Goal: Transaction & Acquisition: Purchase product/service

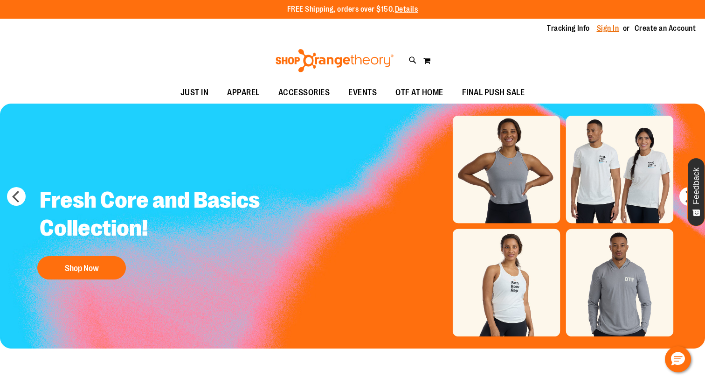
click at [598, 32] on link "Sign In" at bounding box center [608, 28] width 22 height 10
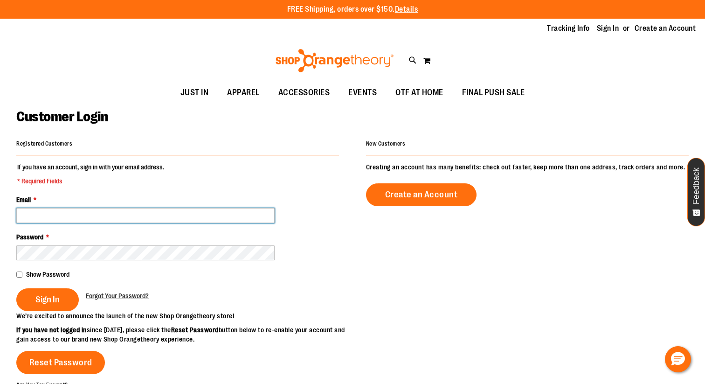
click at [134, 213] on input "Email *" at bounding box center [145, 215] width 258 height 15
type input "**********"
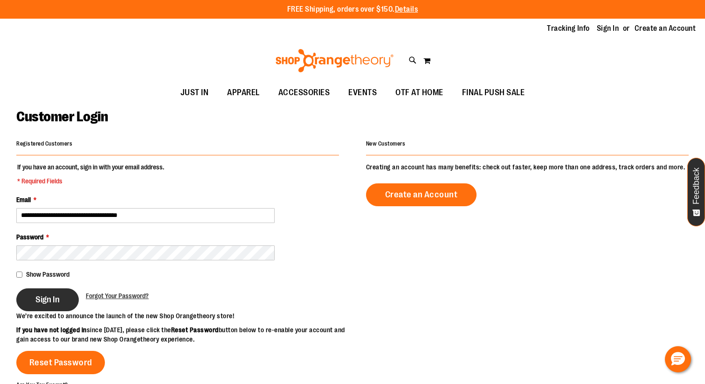
click at [60, 294] on span "Sign In" at bounding box center [47, 299] width 24 height 10
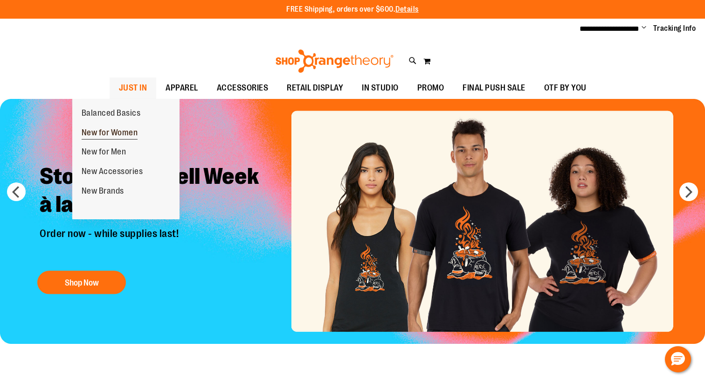
click at [104, 131] on span "New for Women" at bounding box center [110, 134] width 56 height 12
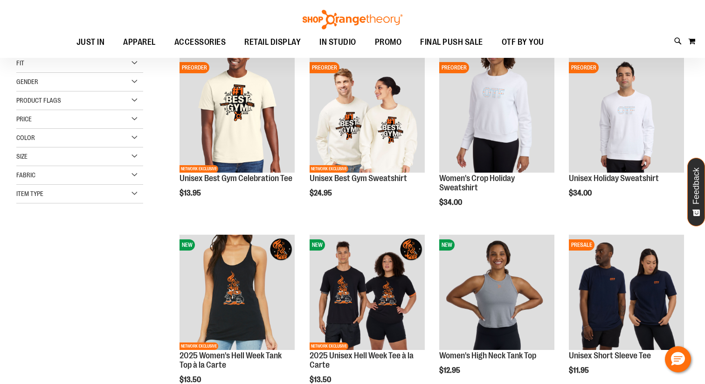
scroll to position [127, 0]
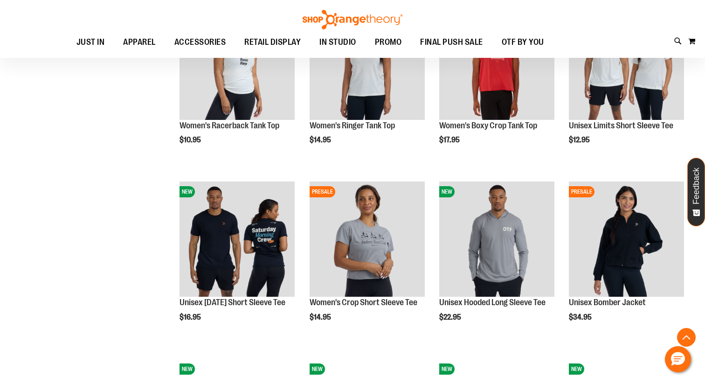
scroll to position [538, 0]
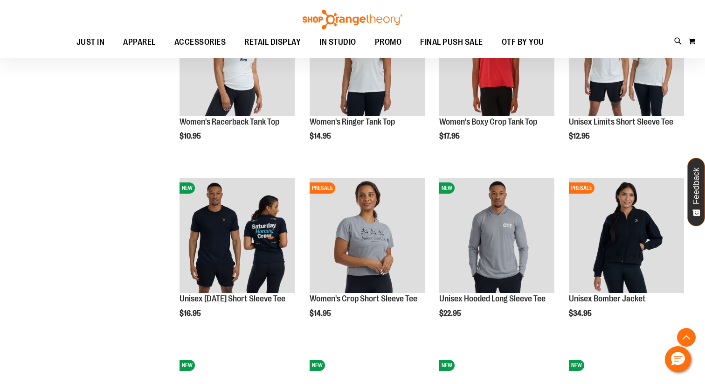
click at [112, 351] on div "**********" at bounding box center [352, 181] width 672 height 1155
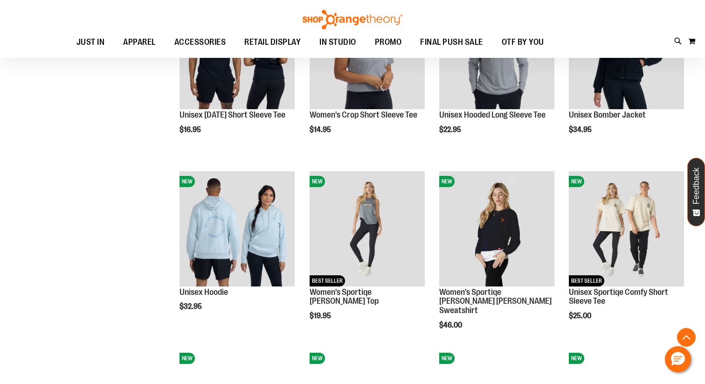
scroll to position [720, 0]
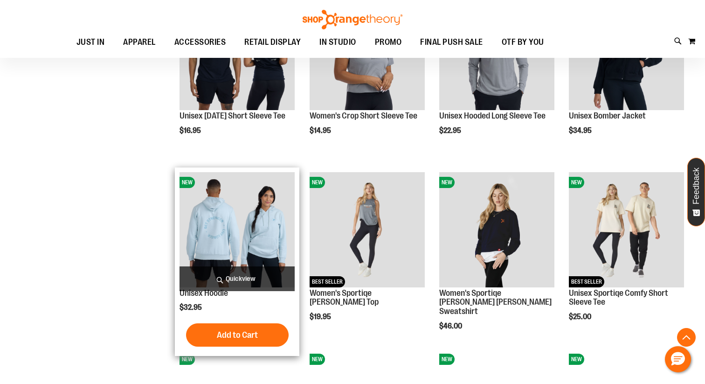
click at [230, 277] on span "Quickview" at bounding box center [236, 278] width 115 height 25
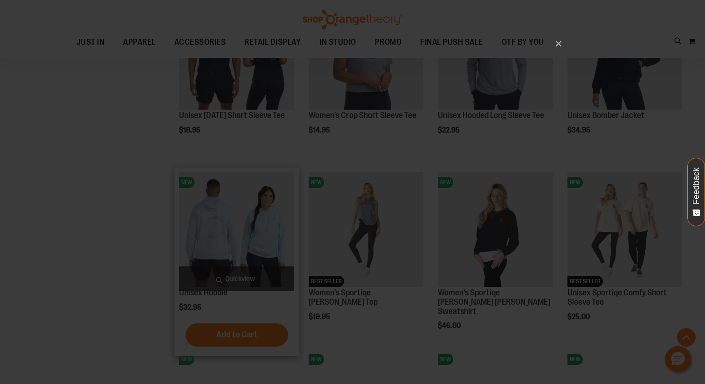
scroll to position [0, 0]
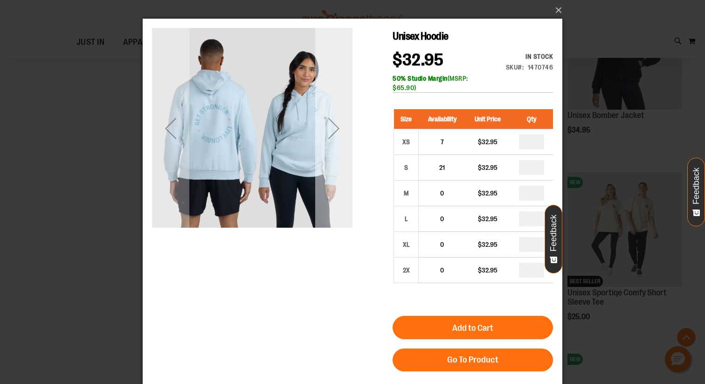
click at [340, 128] on div "Next" at bounding box center [333, 128] width 37 height 37
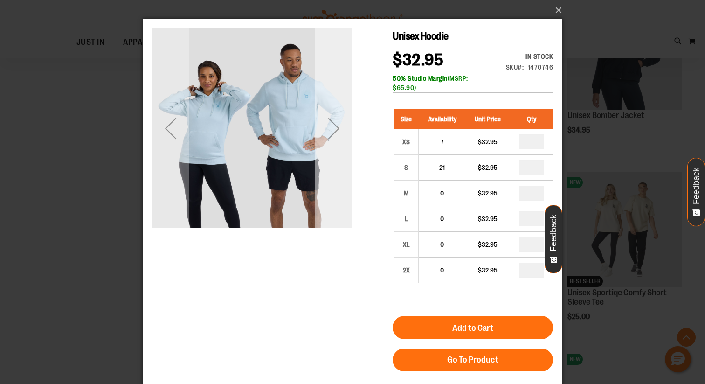
click at [340, 128] on div "Next" at bounding box center [333, 128] width 37 height 37
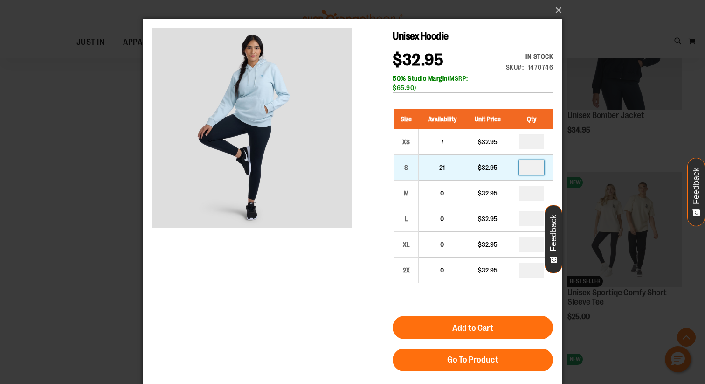
click at [536, 172] on input "number" at bounding box center [531, 167] width 25 height 15
type input "*"
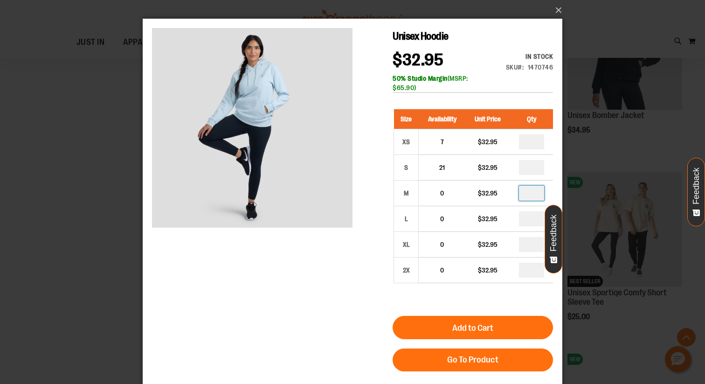
click at [539, 194] on input "number" at bounding box center [531, 192] width 25 height 15
type input "*"
click at [515, 307] on form "Size Availability Unit Price Qty XS 7 $32.95 * S" at bounding box center [472, 235] width 160 height 271
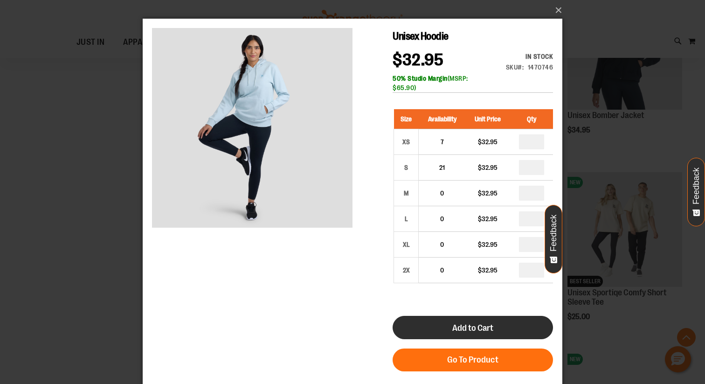
click at [506, 323] on button "Add to Cart" at bounding box center [472, 327] width 160 height 23
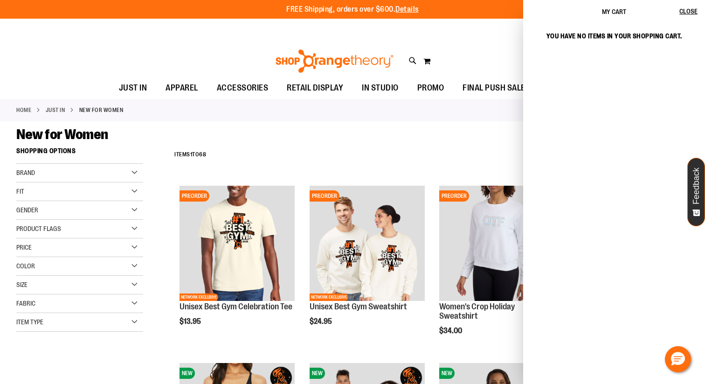
scroll to position [952, 0]
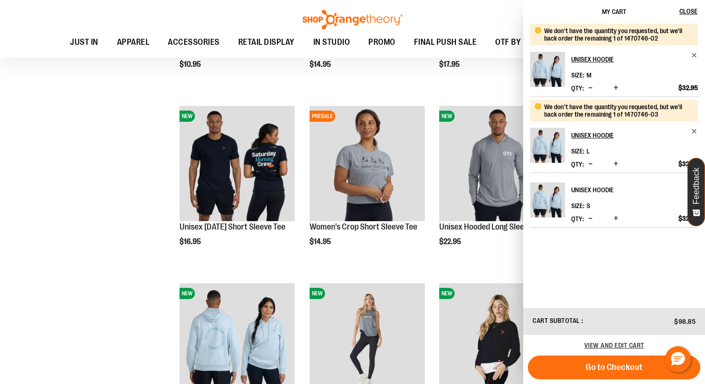
scroll to position [624, 0]
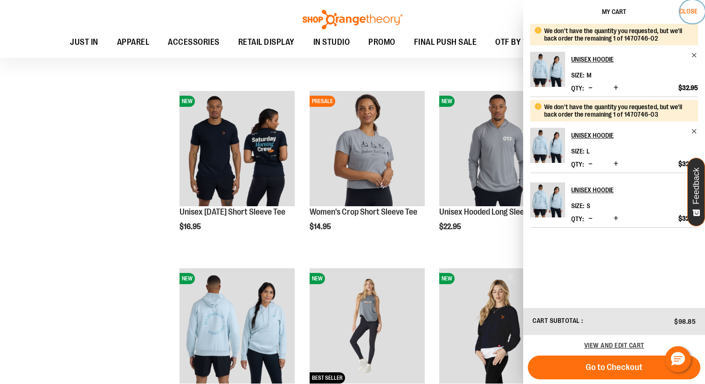
click at [693, 13] on span "Close" at bounding box center [688, 10] width 18 height 7
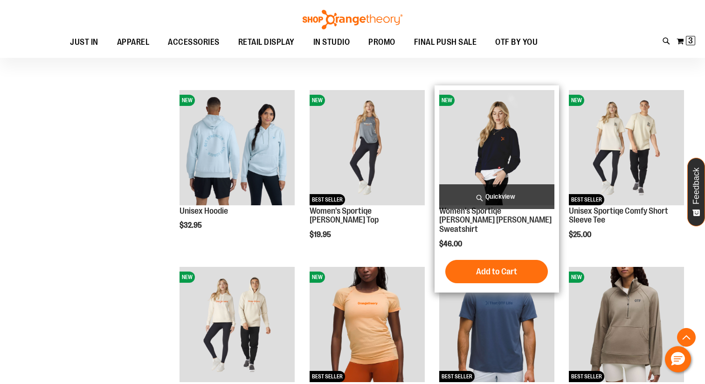
scroll to position [803, 0]
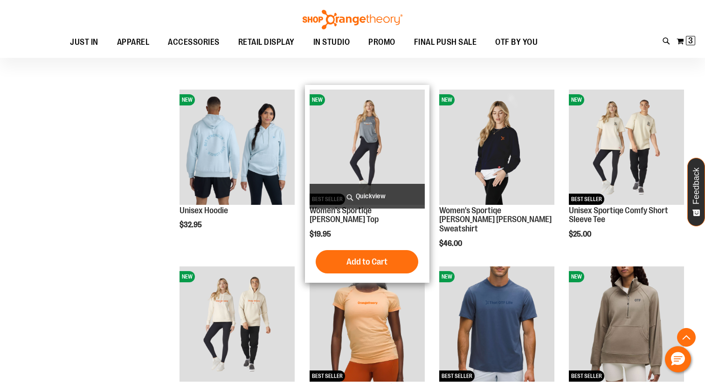
click at [367, 195] on span "Quickview" at bounding box center [366, 196] width 115 height 25
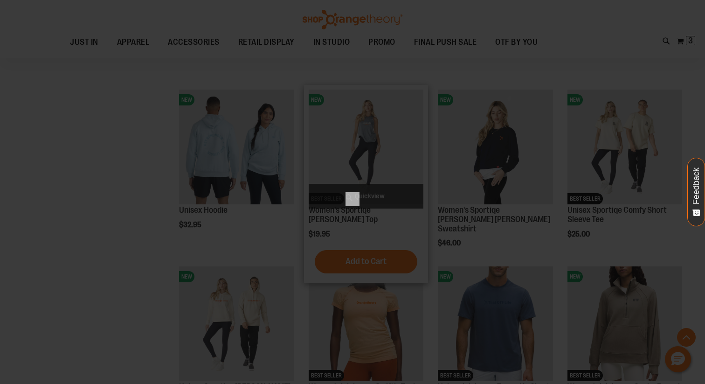
scroll to position [0, 0]
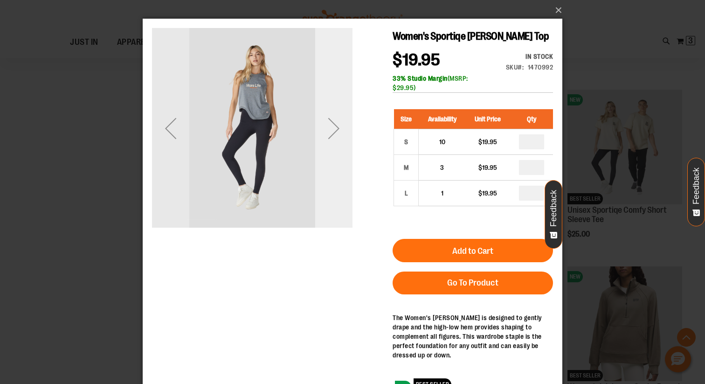
click at [324, 134] on div "Next" at bounding box center [333, 128] width 37 height 37
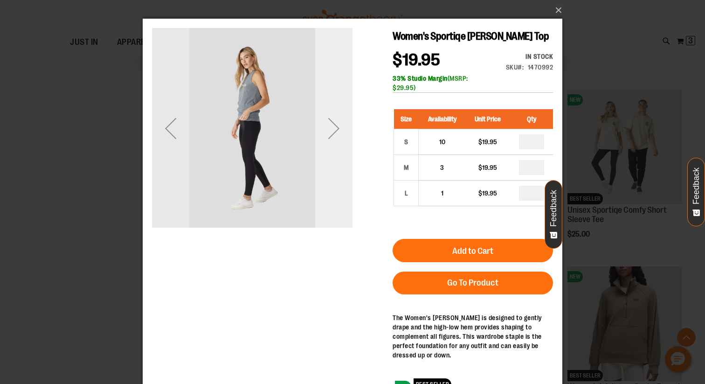
click at [324, 134] on div "Next" at bounding box center [333, 128] width 37 height 37
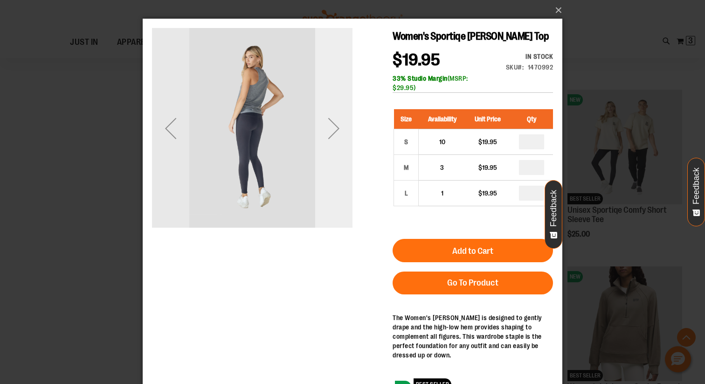
click at [324, 134] on div "Next" at bounding box center [333, 128] width 37 height 37
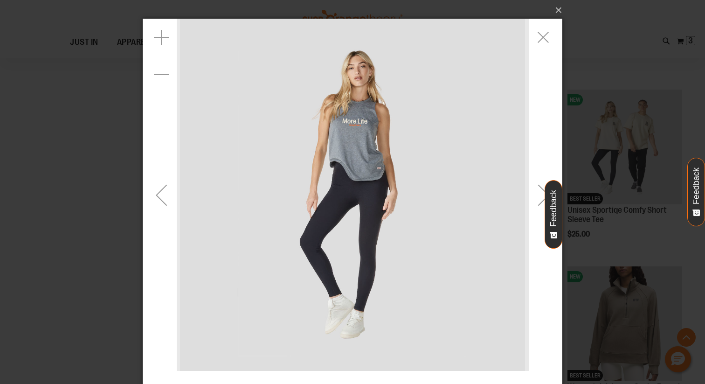
click at [355, 124] on img "carousel" at bounding box center [353, 195] width 352 height 352
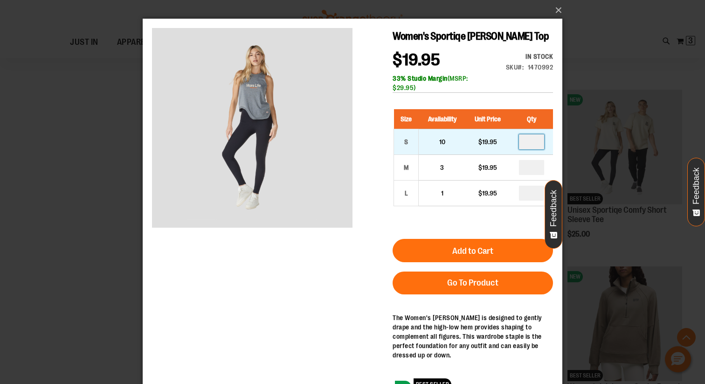
click at [536, 145] on input "number" at bounding box center [531, 141] width 25 height 15
type input "*"
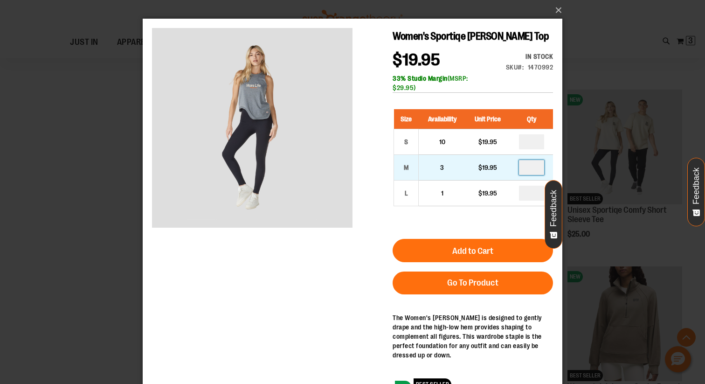
click at [539, 168] on input "number" at bounding box center [531, 167] width 25 height 15
type input "*"
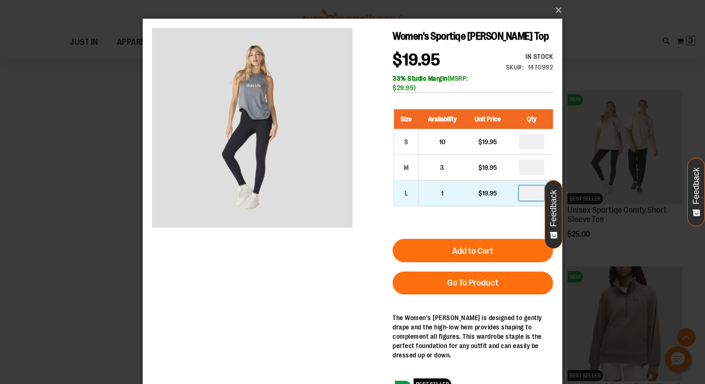
click at [540, 192] on input "number" at bounding box center [531, 192] width 25 height 15
type input "*"
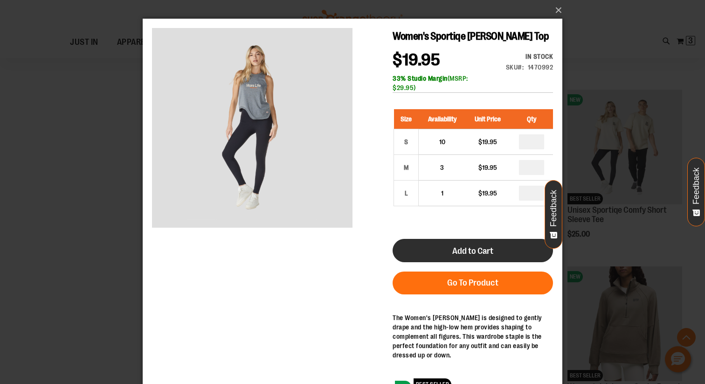
click at [508, 251] on button "Add to Cart" at bounding box center [472, 250] width 160 height 23
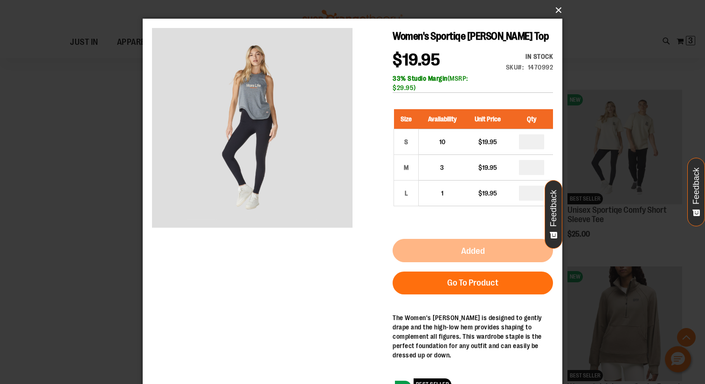
click at [555, 9] on button "×" at bounding box center [354, 10] width 419 height 21
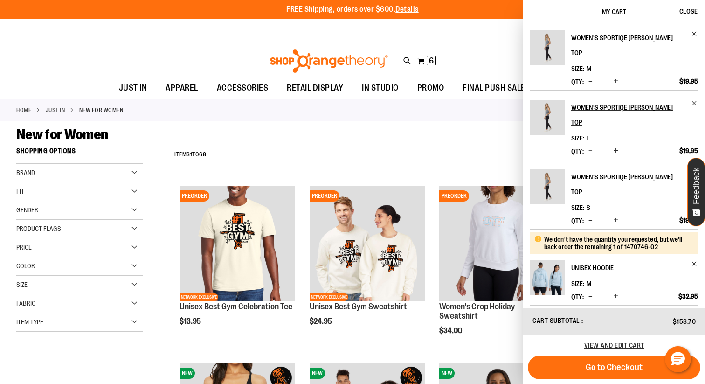
click at [432, 143] on div "**********" at bounding box center [429, 155] width 519 height 24
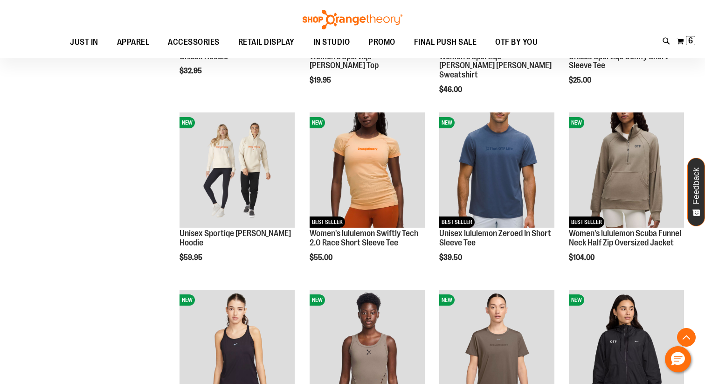
scroll to position [960, 0]
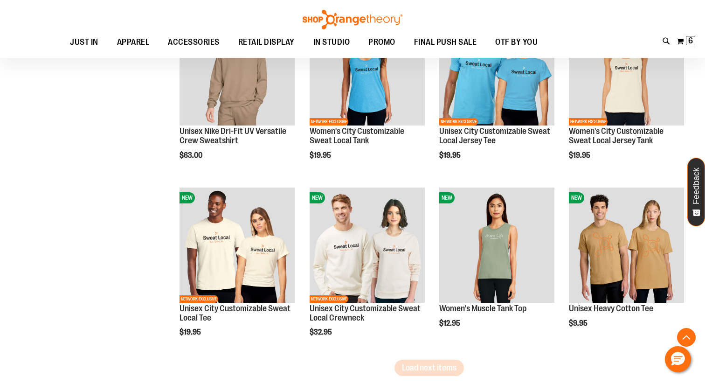
scroll to position [1433, 0]
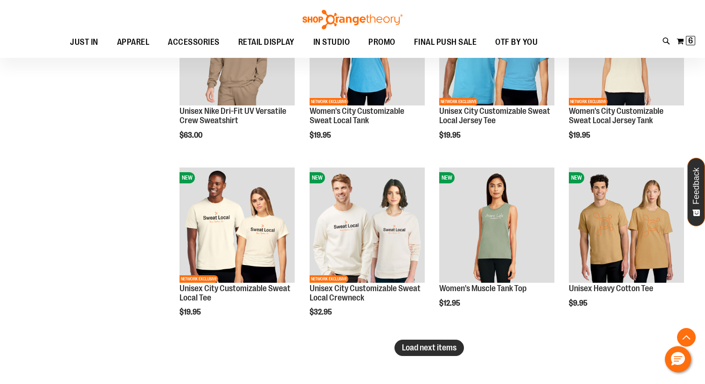
click at [439, 350] on span "Load next items" at bounding box center [429, 347] width 55 height 9
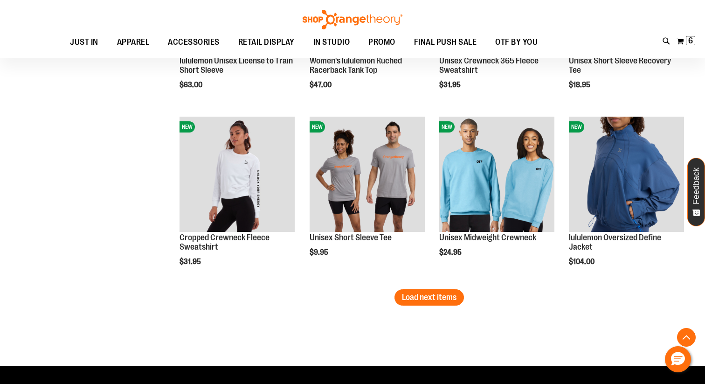
scroll to position [2024, 0]
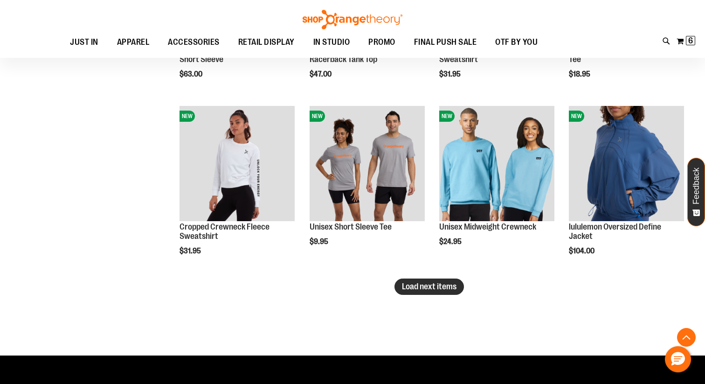
click at [407, 289] on span "Load next items" at bounding box center [429, 285] width 55 height 9
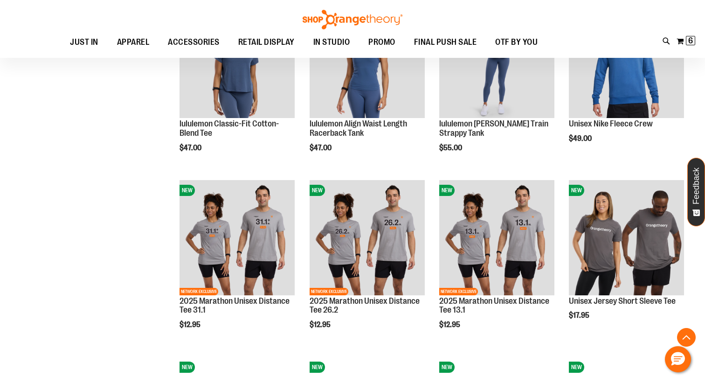
scroll to position [2312, 0]
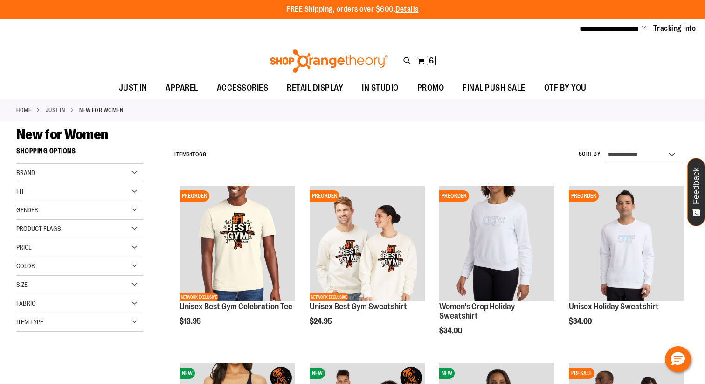
click at [240, 119] on div "Home JUST IN New for Women" at bounding box center [352, 110] width 705 height 22
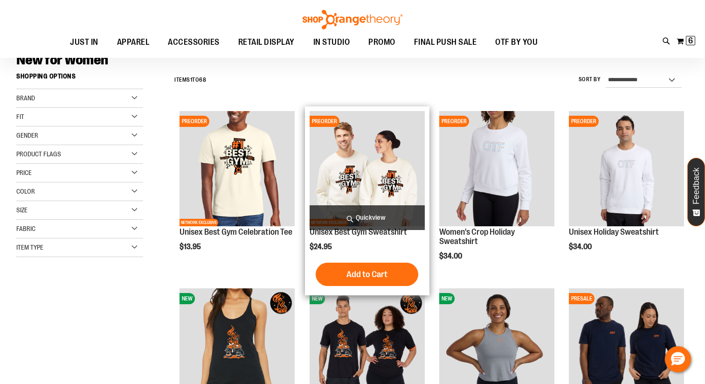
scroll to position [200, 0]
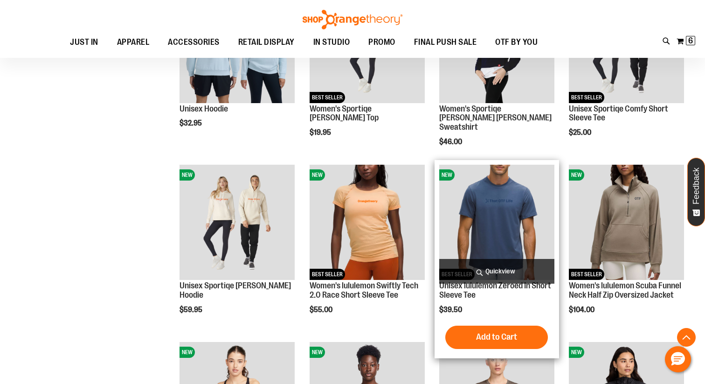
scroll to position [911, 0]
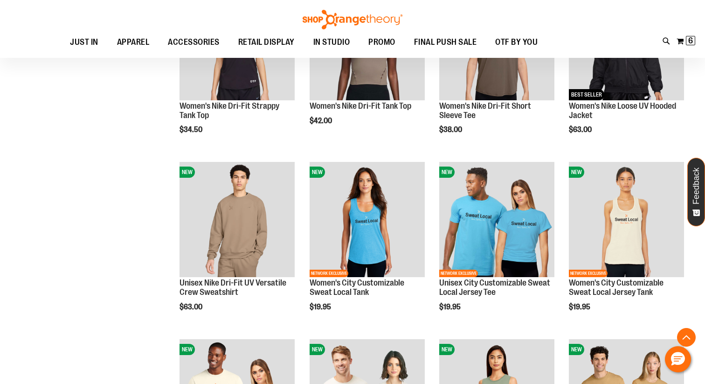
scroll to position [1261, 0]
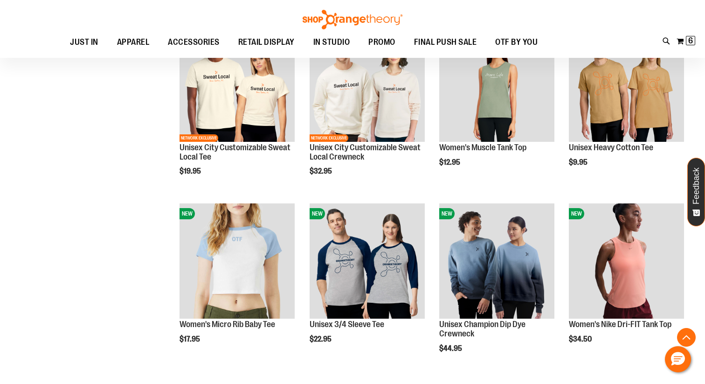
scroll to position [1548, 0]
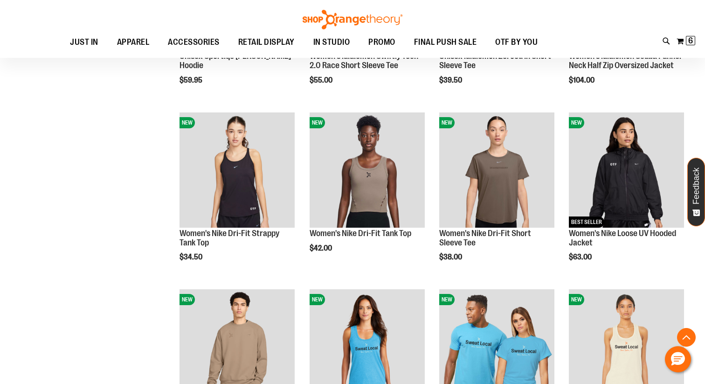
scroll to position [1132, 0]
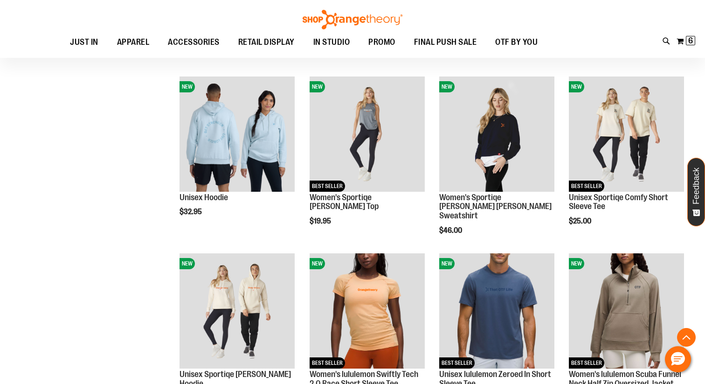
scroll to position [812, 0]
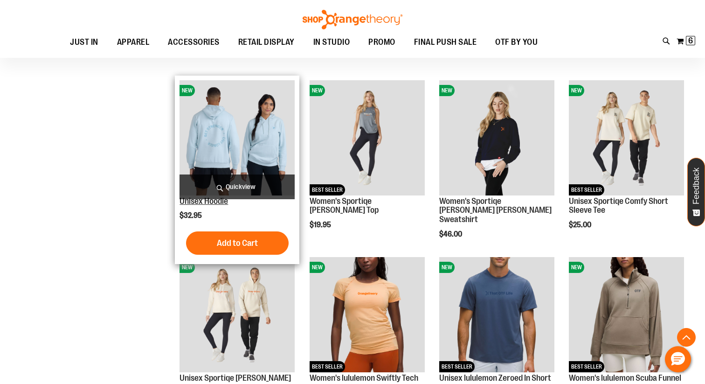
click at [224, 200] on link "Unisex Hoodie" at bounding box center [203, 200] width 48 height 9
click at [233, 186] on span "Quickview" at bounding box center [236, 186] width 115 height 25
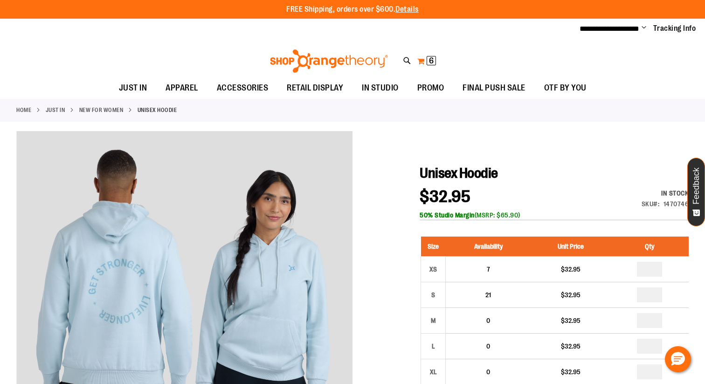
click at [434, 62] on span "6 6 items" at bounding box center [430, 60] width 9 height 9
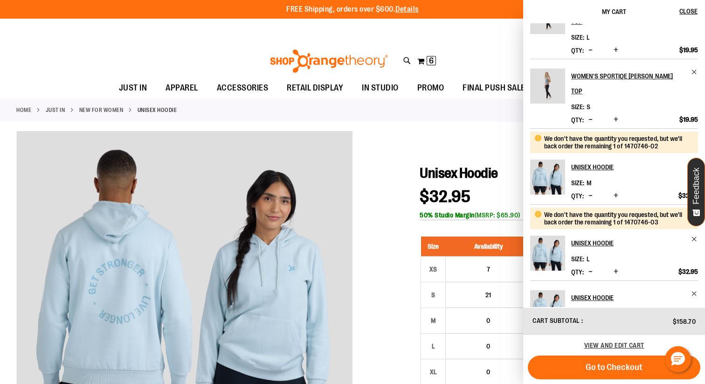
scroll to position [136, 0]
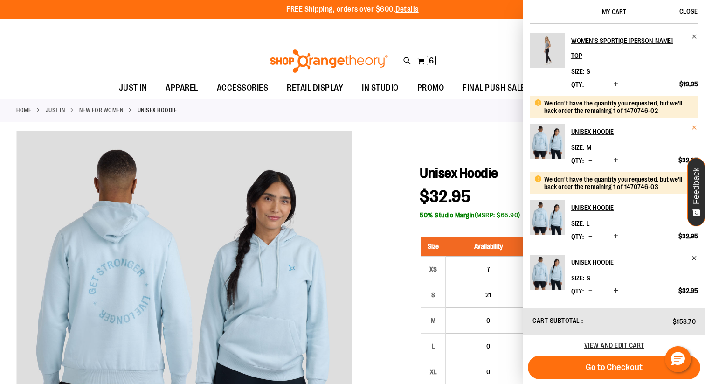
click at [692, 126] on span "Remove item" at bounding box center [694, 127] width 7 height 7
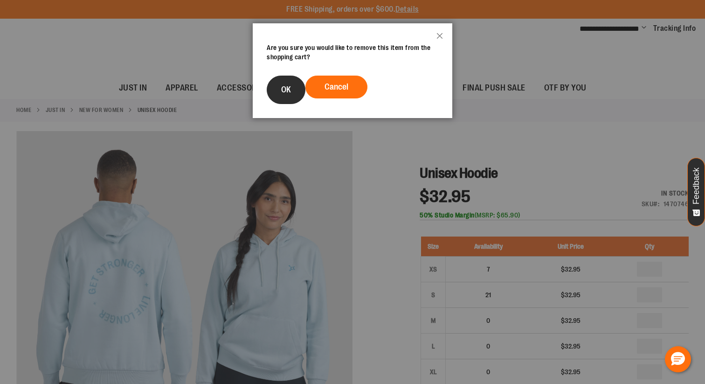
click at [291, 86] on span "OK" at bounding box center [286, 89] width 10 height 9
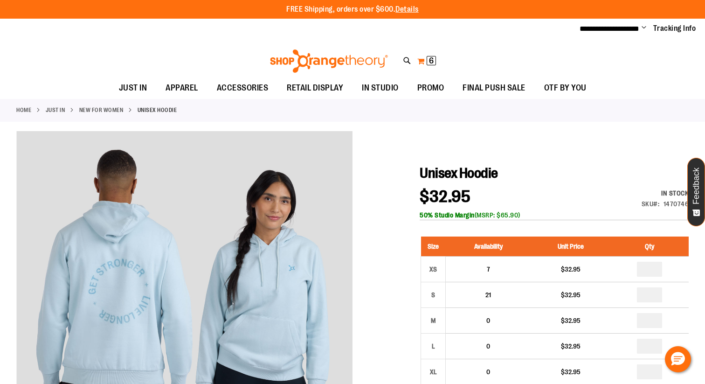
click at [430, 59] on span "6" at bounding box center [431, 60] width 5 height 9
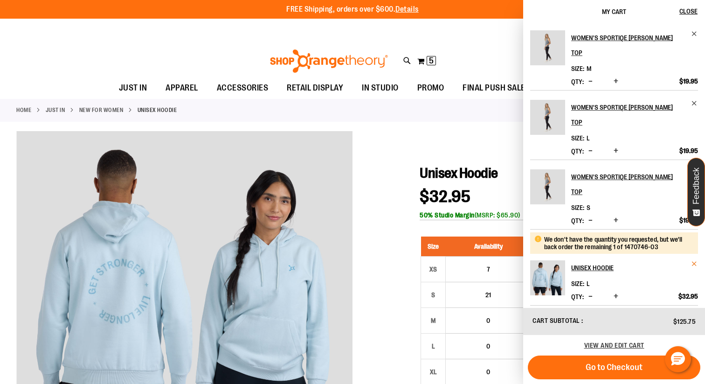
click at [693, 263] on span "Remove item" at bounding box center [694, 263] width 7 height 7
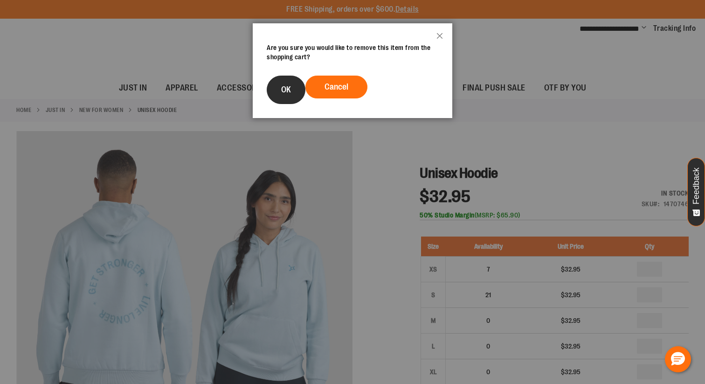
click at [289, 92] on span "OK" at bounding box center [286, 89] width 10 height 9
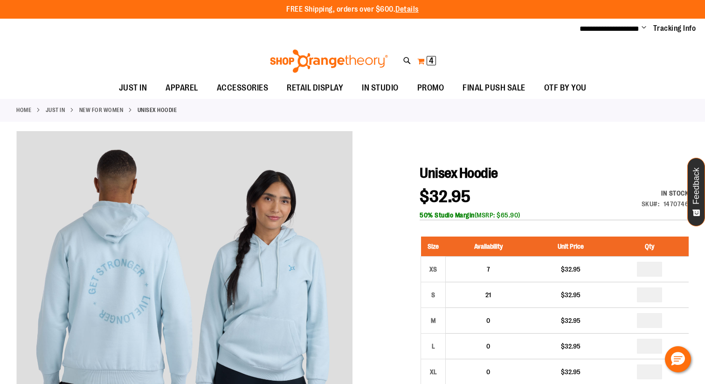
click at [429, 57] on span "4" at bounding box center [431, 60] width 5 height 9
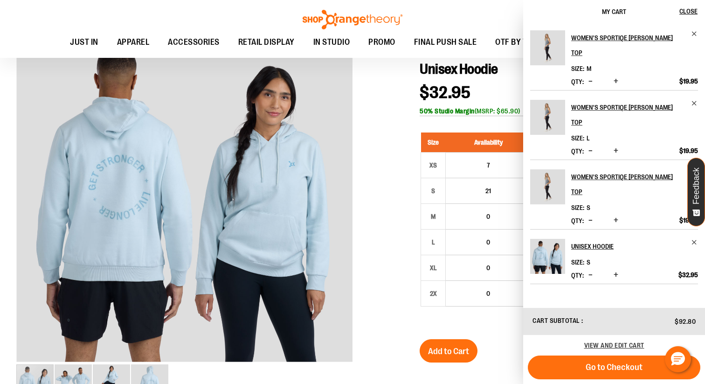
scroll to position [107, 0]
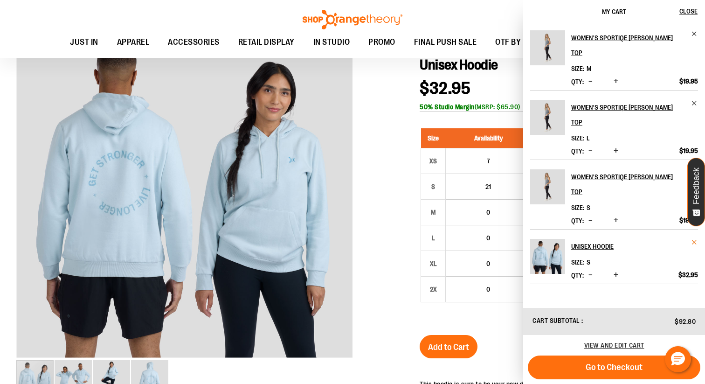
click at [693, 242] on span "Remove item" at bounding box center [694, 242] width 7 height 7
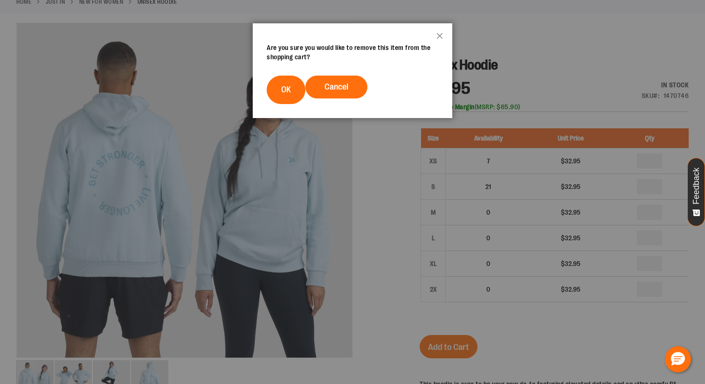
scroll to position [0, 0]
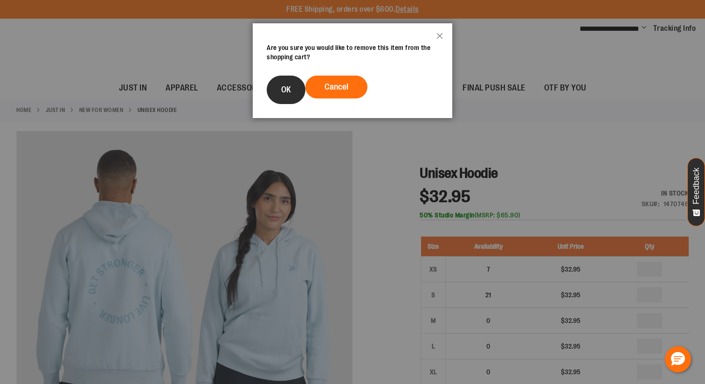
click at [286, 85] on span "OK" at bounding box center [286, 89] width 10 height 9
